Goal: Information Seeking & Learning: Learn about a topic

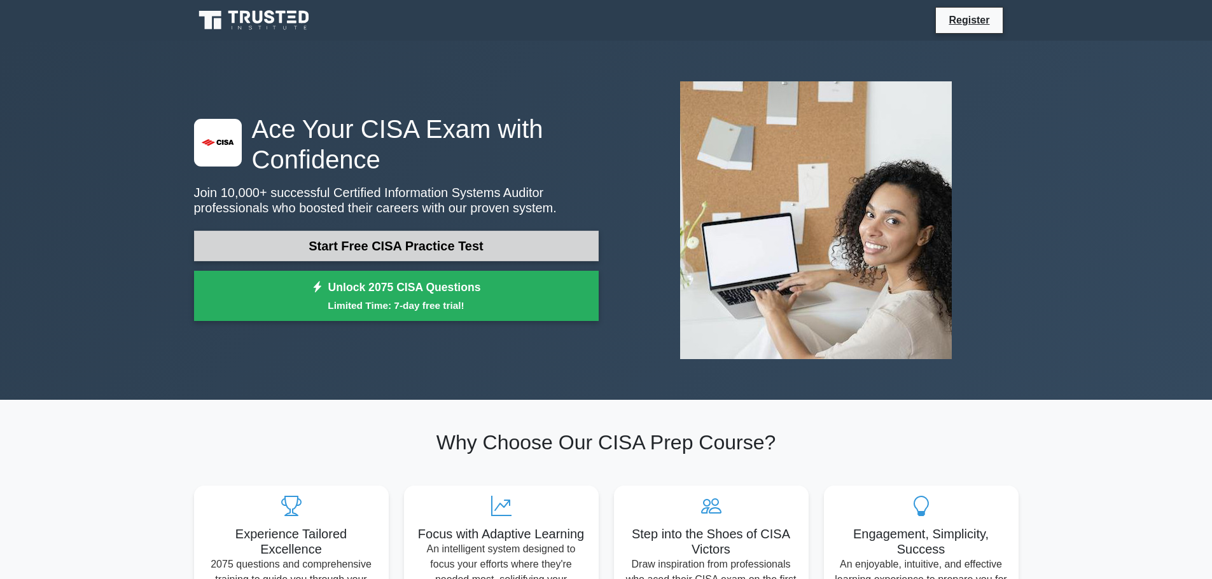
click at [301, 249] on link "Start Free CISA Practice Test" at bounding box center [396, 246] width 404 height 31
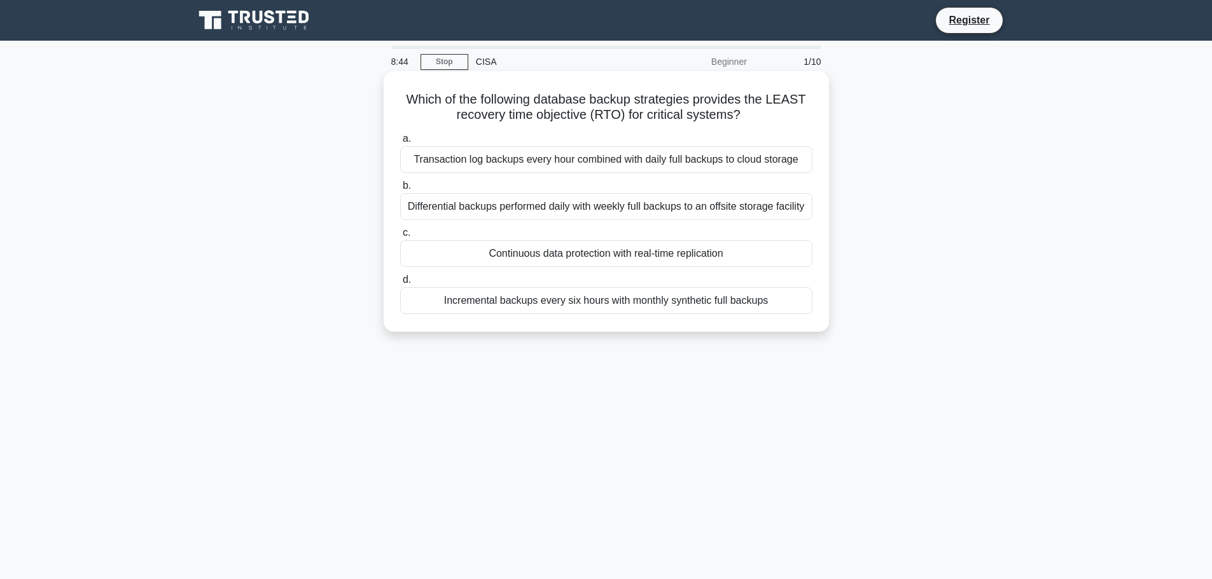
click at [546, 160] on div "Transaction log backups every hour combined with daily full backups to cloud st…" at bounding box center [606, 159] width 412 height 27
click at [400, 143] on input "a. Transaction log backups every hour combined with daily full backups to cloud…" at bounding box center [400, 139] width 0 height 8
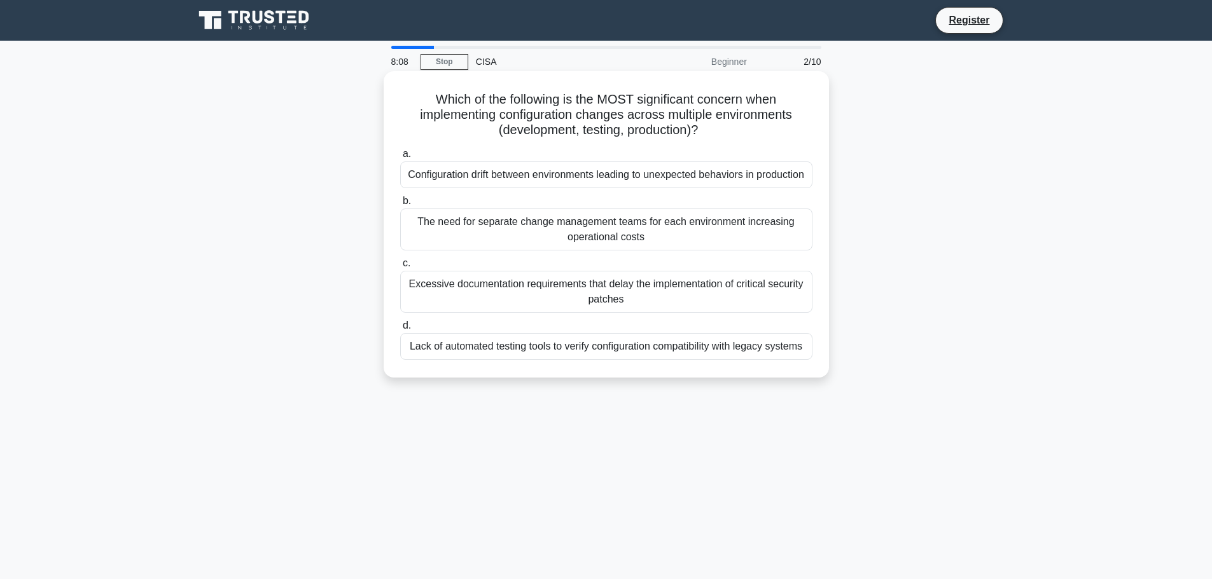
click at [491, 182] on div "Configuration drift between environments leading to unexpected behaviors in pro…" at bounding box center [606, 175] width 412 height 27
click at [400, 158] on input "a. Configuration drift between environments leading to unexpected behaviors in …" at bounding box center [400, 154] width 0 height 8
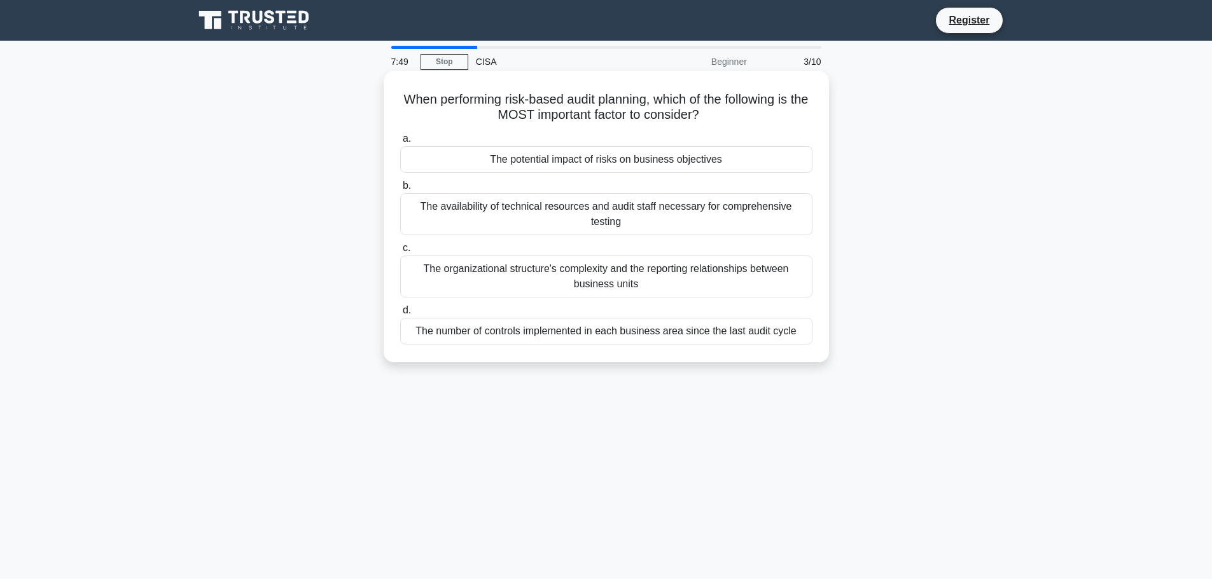
click at [517, 321] on div "The number of controls implemented in each business area since the last audit c…" at bounding box center [606, 331] width 412 height 27
click at [400, 315] on input "d. The number of controls implemented in each business area since the last audi…" at bounding box center [400, 311] width 0 height 8
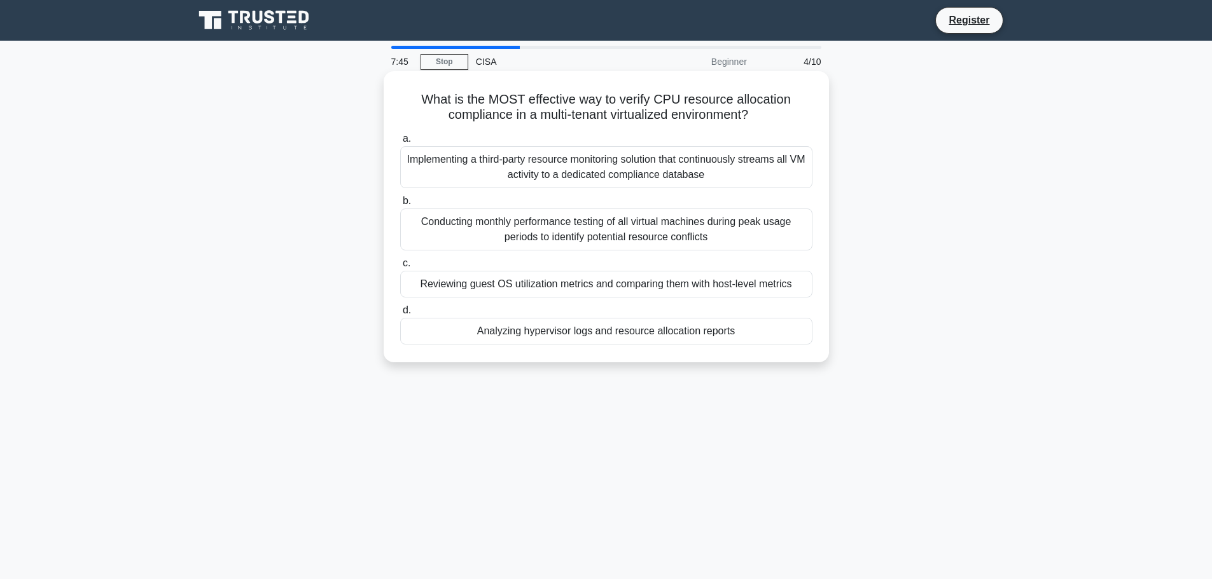
click at [424, 229] on div "Conducting monthly performance testing of all virtual machines during peak usag…" at bounding box center [606, 230] width 412 height 42
click at [400, 205] on input "b. Conducting monthly performance testing of all virtual machines during peak u…" at bounding box center [400, 201] width 0 height 8
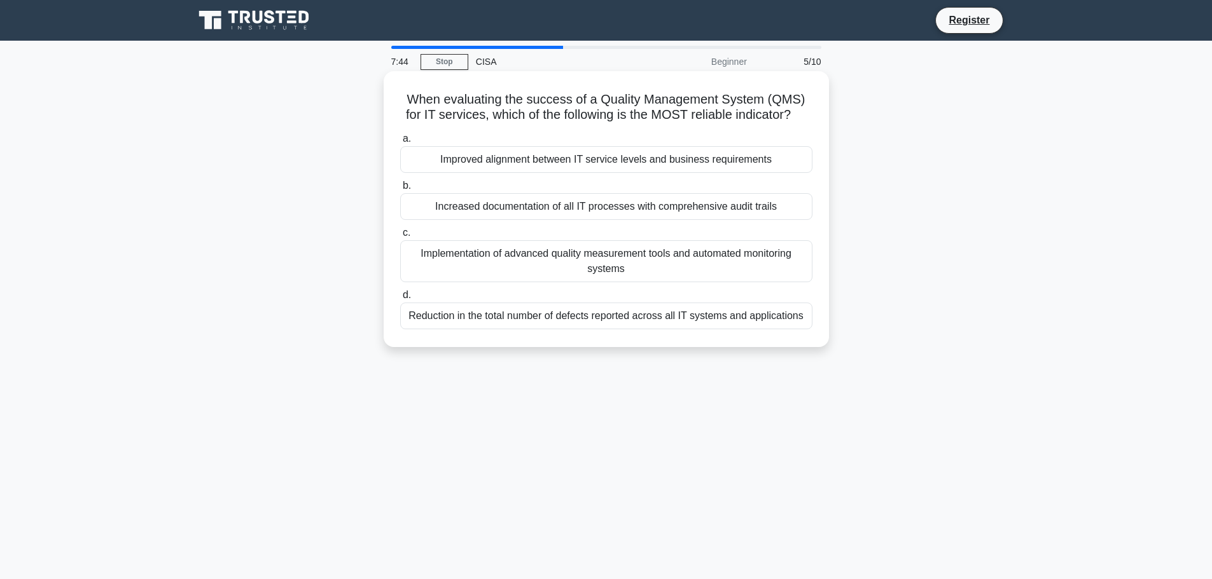
click at [500, 158] on div "Improved alignment between IT service levels and business requirements" at bounding box center [606, 159] width 412 height 27
click at [400, 143] on input "a. Improved alignment between IT service levels and business requirements" at bounding box center [400, 139] width 0 height 8
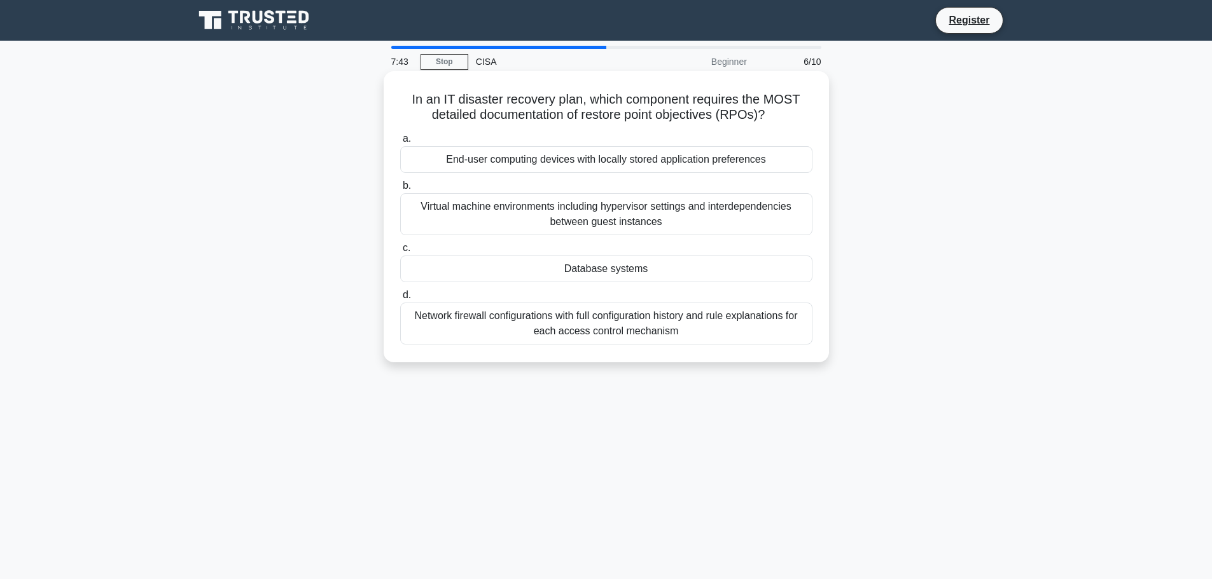
click at [469, 319] on div "Network firewall configurations with full configuration history and rule explan…" at bounding box center [606, 324] width 412 height 42
click at [400, 300] on input "d. Network firewall configurations with full configuration history and rule exp…" at bounding box center [400, 295] width 0 height 8
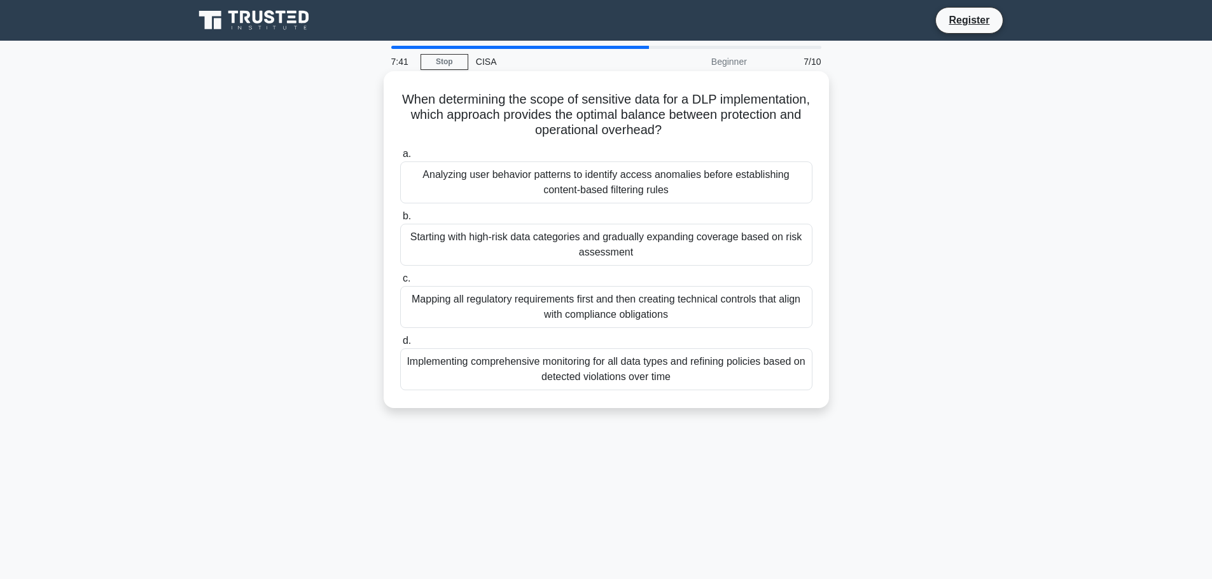
click at [510, 233] on div "Starting with high-risk data categories and gradually expanding coverage based …" at bounding box center [606, 245] width 412 height 42
click at [400, 221] on input "b. Starting with high-risk data categories and gradually expanding coverage bas…" at bounding box center [400, 216] width 0 height 8
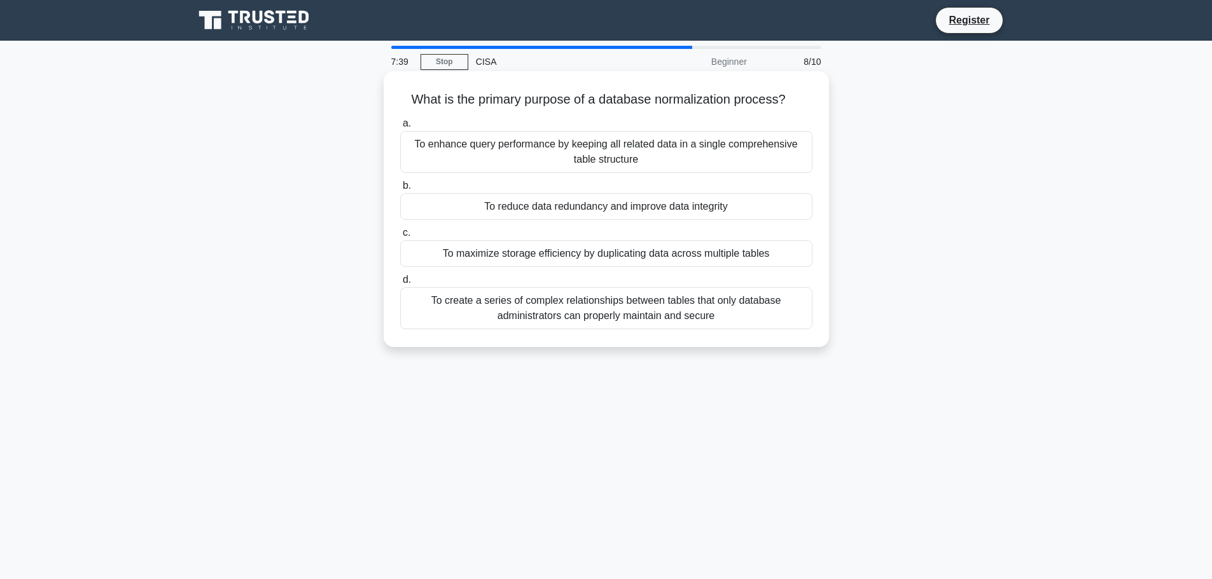
click at [571, 206] on div "To reduce data redundancy and improve data integrity" at bounding box center [606, 206] width 412 height 27
click at [400, 190] on input "b. To reduce data redundancy and improve data integrity" at bounding box center [400, 186] width 0 height 8
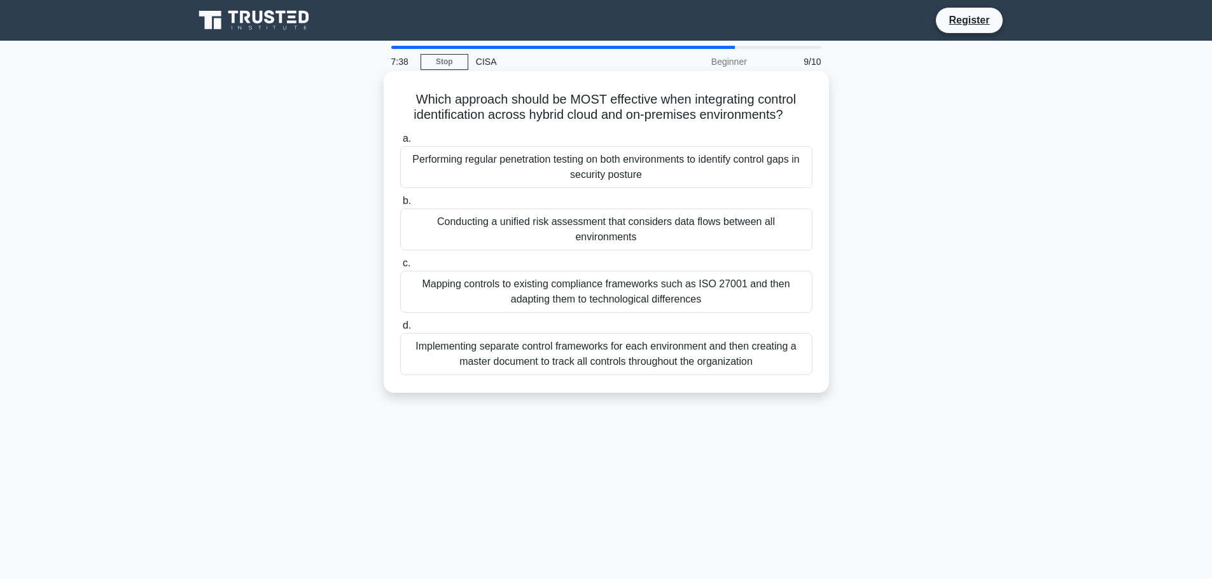
click at [634, 159] on div "Performing regular penetration testing on both environments to identify control…" at bounding box center [606, 167] width 412 height 42
click at [400, 143] on input "a. Performing regular penetration testing on both environments to identify cont…" at bounding box center [400, 139] width 0 height 8
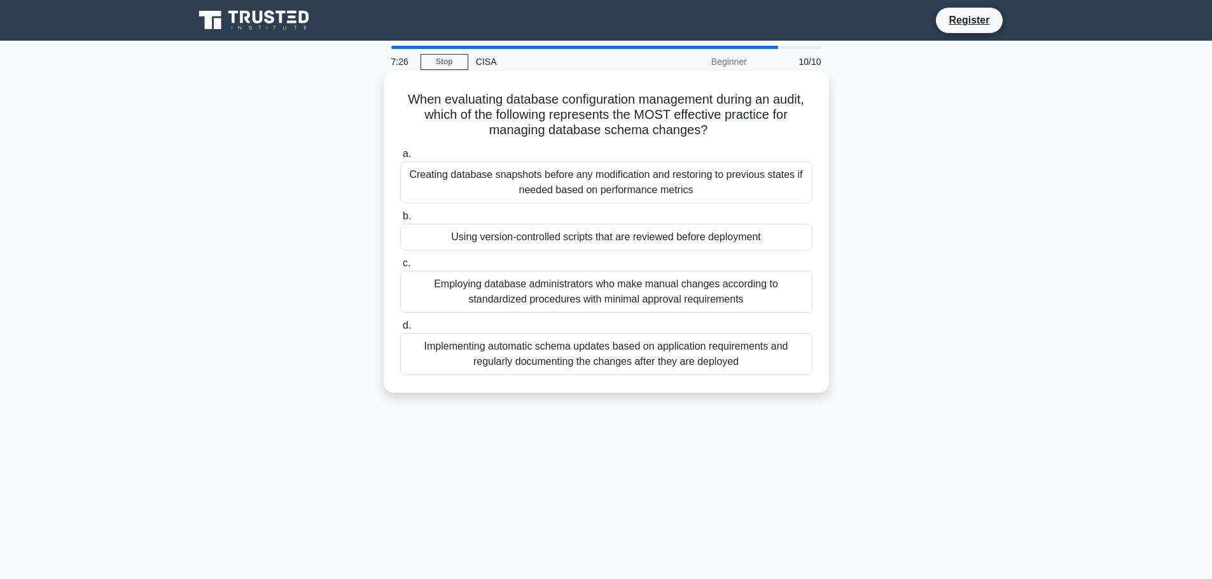
click at [640, 285] on div "Employing database administrators who make manual changes according to standard…" at bounding box center [606, 292] width 412 height 42
click at [400, 268] on input "c. Employing database administrators who make manual changes according to stand…" at bounding box center [400, 263] width 0 height 8
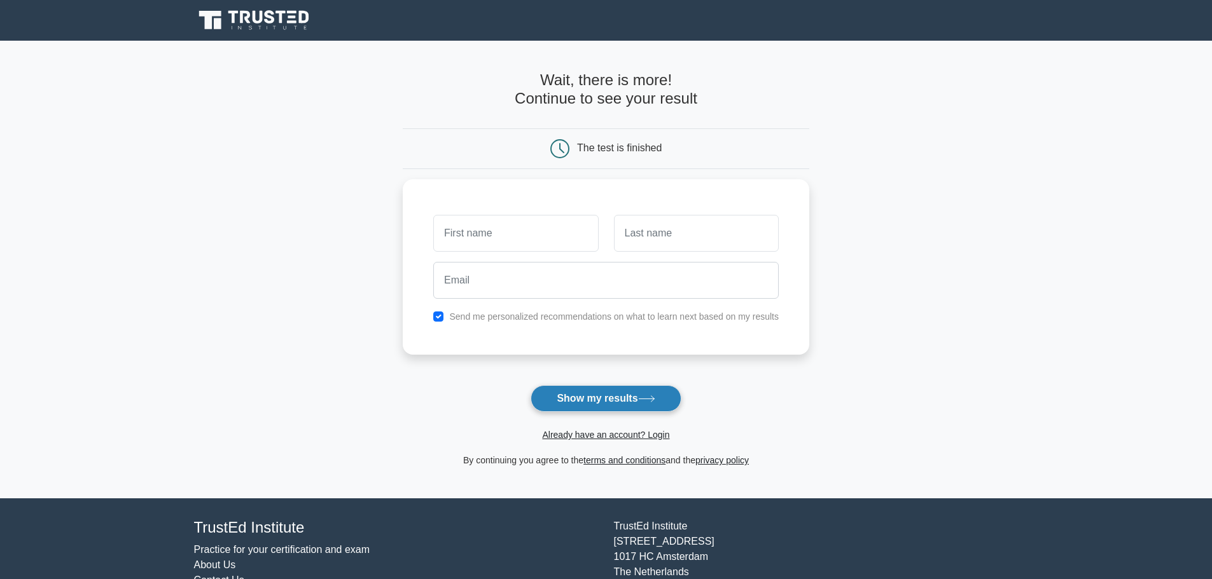
click at [600, 397] on button "Show my results" at bounding box center [605, 398] width 150 height 27
click at [946, 193] on main "Wait, there is more! Continue to see your result The test is finished and the" at bounding box center [606, 270] width 1212 height 458
